Goal: Task Accomplishment & Management: Use online tool/utility

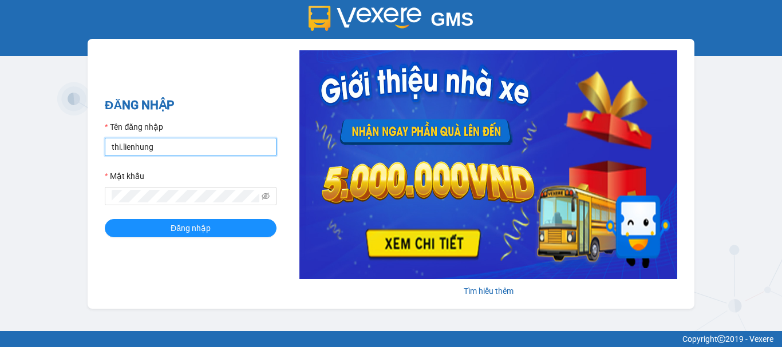
click at [138, 143] on input "thi.lienhung" at bounding box center [191, 147] width 172 height 18
type input "giang.lienhung"
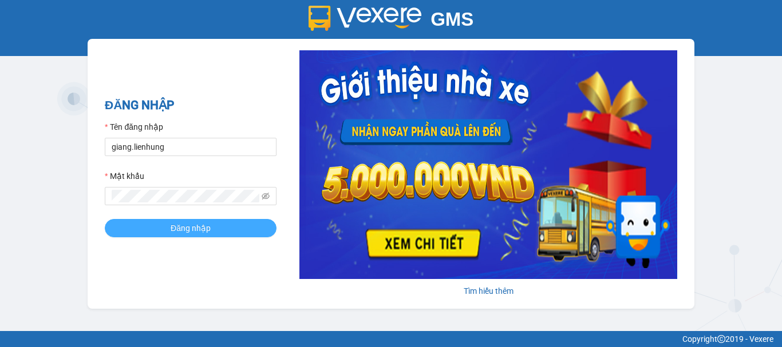
click at [214, 228] on button "Đăng nhập" at bounding box center [191, 228] width 172 height 18
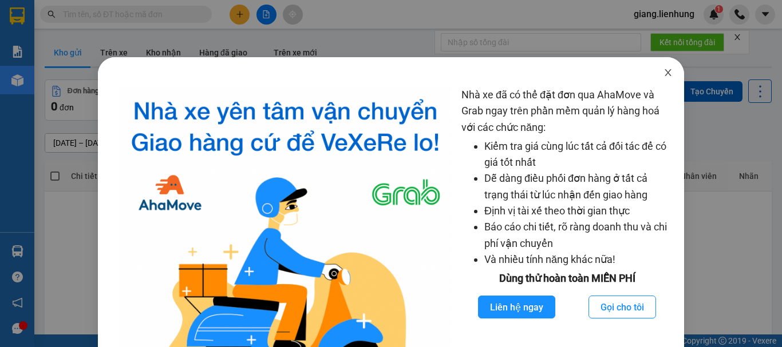
drag, startPoint x: 661, startPoint y: 80, endPoint x: 400, endPoint y: 77, distance: 260.5
click at [652, 77] on span "Close" at bounding box center [668, 73] width 32 height 32
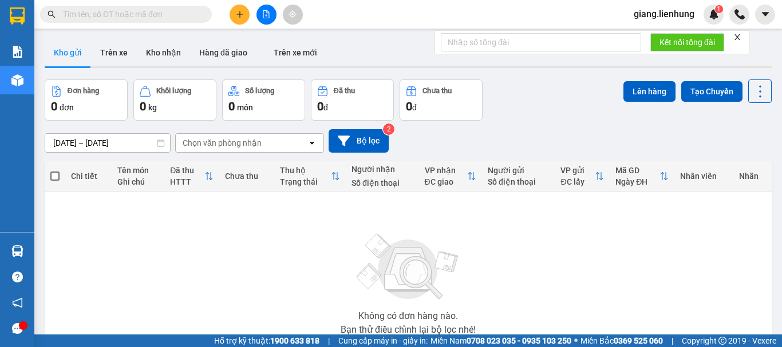
click at [104, 17] on input "text" at bounding box center [130, 14] width 135 height 13
type input "94"
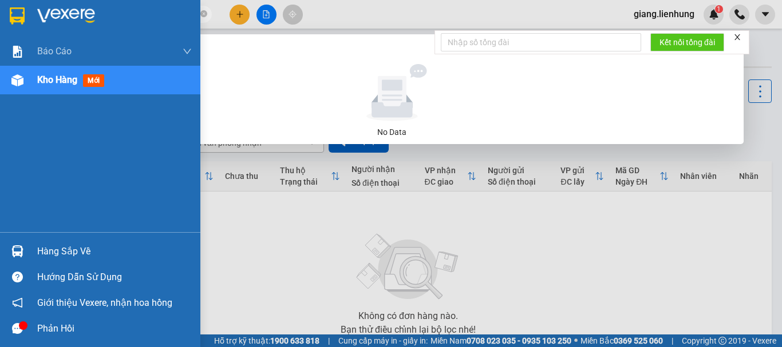
drag, startPoint x: 104, startPoint y: 17, endPoint x: 0, endPoint y: 2, distance: 104.8
click at [0, 2] on section "Kết quả tìm kiếm ( 0 ) Bộ lọc No Data 94 giang.lienhung 1 Báo cáo Báo cáo dòng …" at bounding box center [391, 173] width 782 height 347
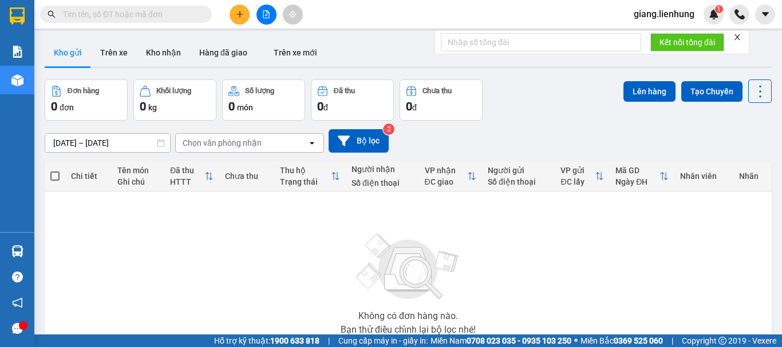
click at [567, 98] on div "Đơn hàng 0 đơn Khối lượng 0 kg Số lượng 0 món Đã thu 0 đ Chưa thu 0 đ Lên hàng …" at bounding box center [408, 100] width 727 height 41
